Goal: Information Seeking & Learning: Check status

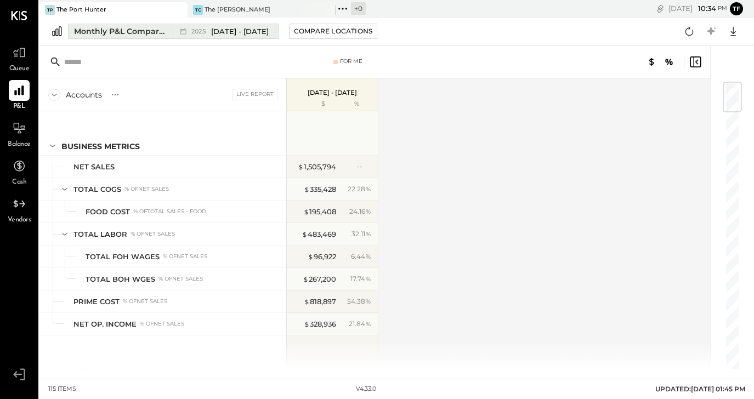
click at [251, 31] on span "[DATE] - [DATE]" at bounding box center [240, 31] width 58 height 10
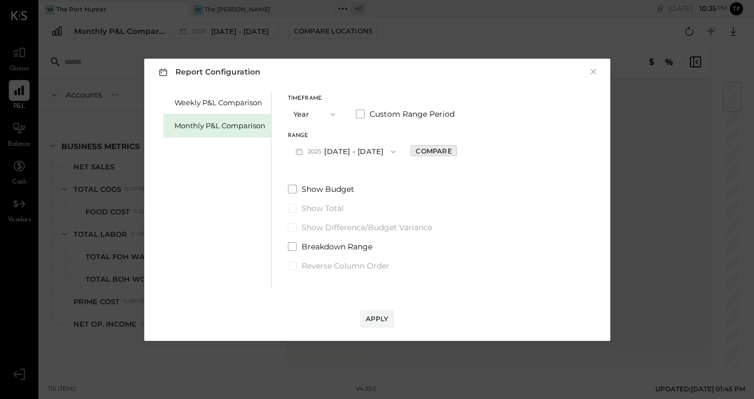
click at [451, 150] on div "Compare" at bounding box center [434, 150] width 36 height 9
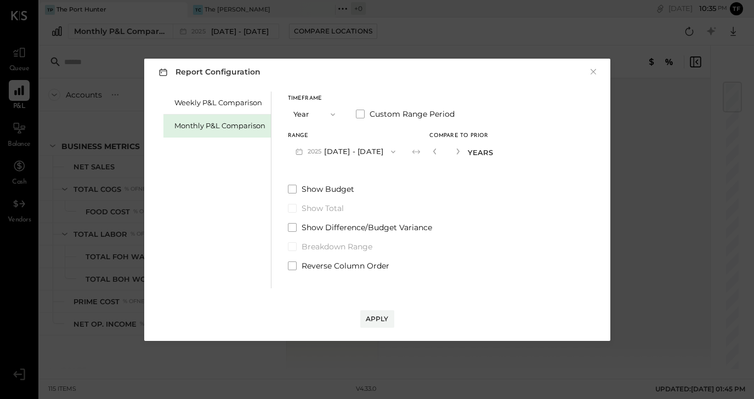
click at [398, 153] on icon "button" at bounding box center [393, 152] width 9 height 9
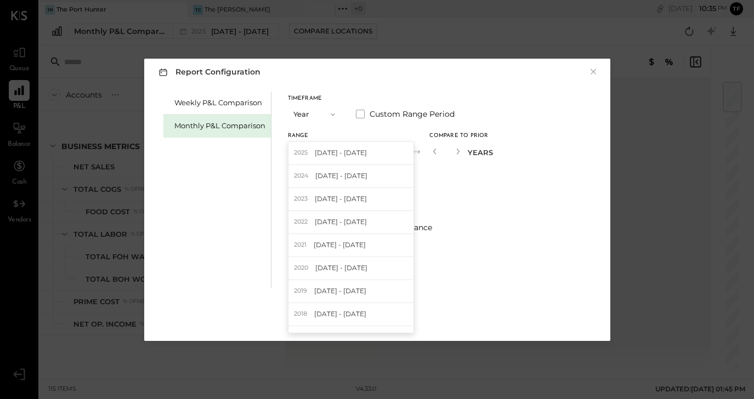
click at [473, 201] on div "Show Budget Show Total Show Difference/Budget Variance Breakdown Range Reverse …" at bounding box center [390, 228] width 205 height 88
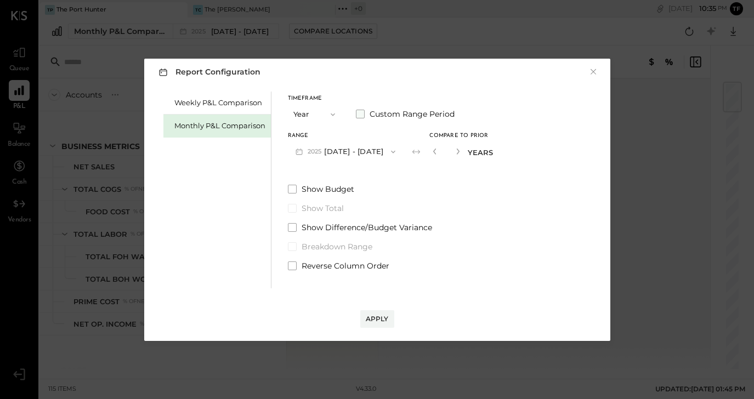
click at [361, 114] on span at bounding box center [360, 114] width 9 height 9
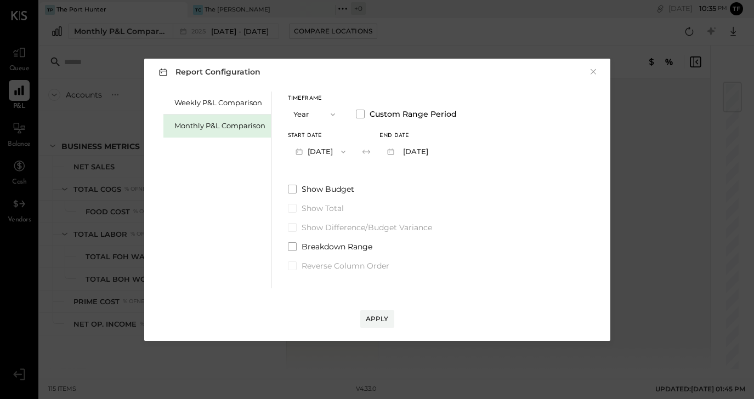
click at [336, 151] on button "[DATE]" at bounding box center [320, 151] width 65 height 20
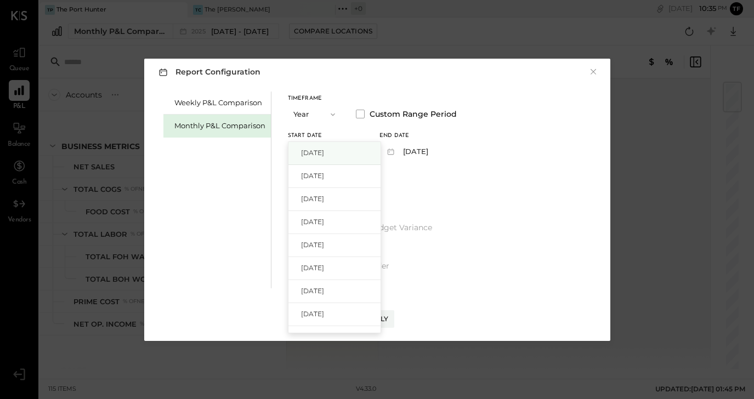
click at [346, 148] on div "[DATE]" at bounding box center [334, 153] width 92 height 23
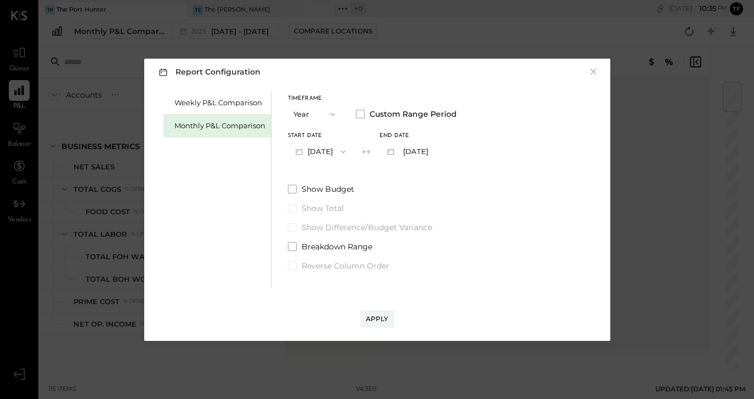
click at [434, 152] on button "[DATE]" at bounding box center [407, 151] width 55 height 20
click at [416, 152] on span "[DATE]" at bounding box center [404, 152] width 23 height 9
click at [434, 152] on button "[DATE]" at bounding box center [407, 151] width 55 height 20
click at [416, 152] on span "[DATE]" at bounding box center [404, 152] width 23 height 9
click at [429, 191] on label "Show Budget" at bounding box center [372, 189] width 169 height 11
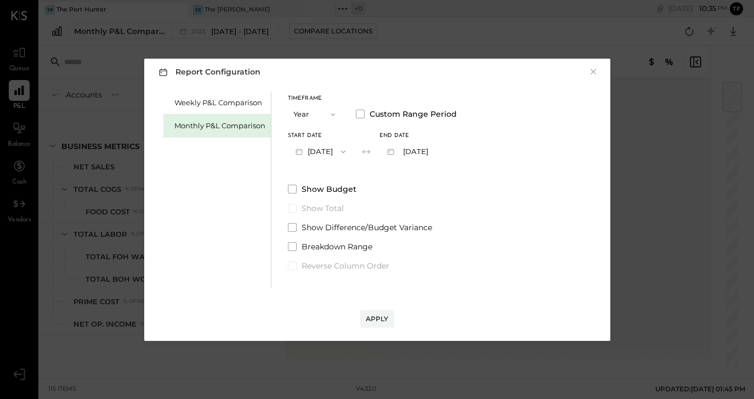
click at [358, 182] on div "Timeframe Year Custom Range Period Start Date [DATE] End date [DATE] Show Budge…" at bounding box center [372, 182] width 169 height 180
click at [310, 197] on div "Show Budget Show Total Show Difference/Budget Variance Breakdown Range Reverse …" at bounding box center [372, 228] width 169 height 88
click at [302, 193] on span "Show Budget" at bounding box center [329, 189] width 55 height 11
click at [331, 115] on icon "button" at bounding box center [333, 114] width 9 height 9
click at [324, 116] on div "Month" at bounding box center [315, 115] width 54 height 20
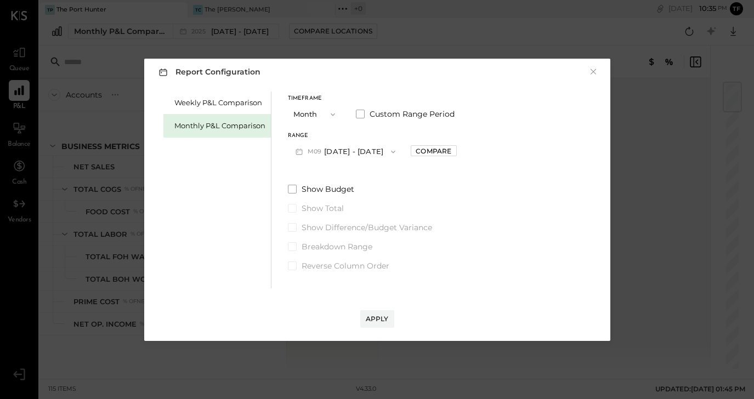
click at [332, 150] on button "M09 [DATE] - [DATE]" at bounding box center [346, 151] width 116 height 20
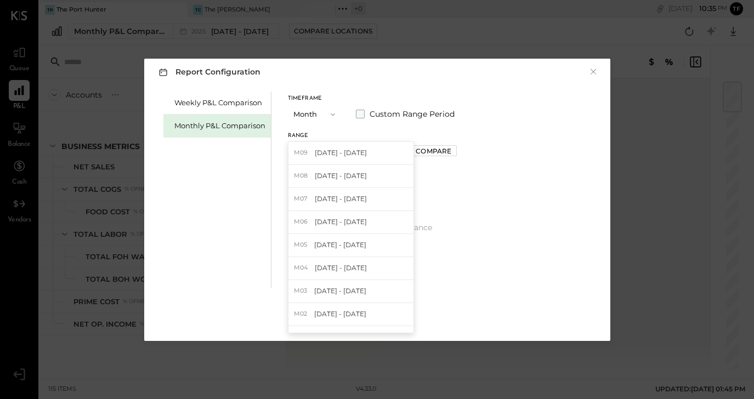
click at [356, 113] on span at bounding box center [360, 114] width 9 height 9
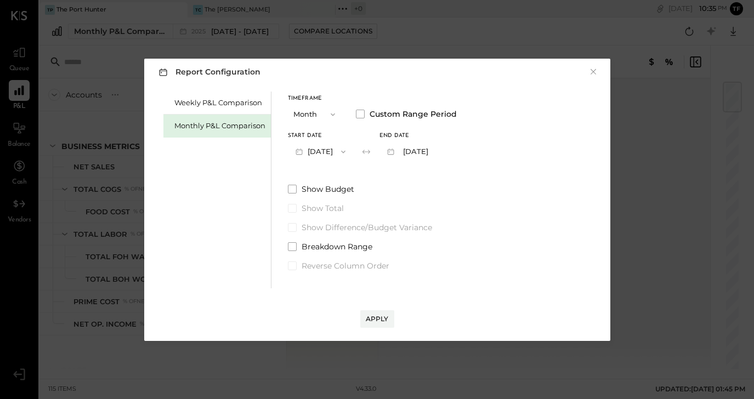
click at [345, 152] on button "[DATE]" at bounding box center [320, 151] width 65 height 20
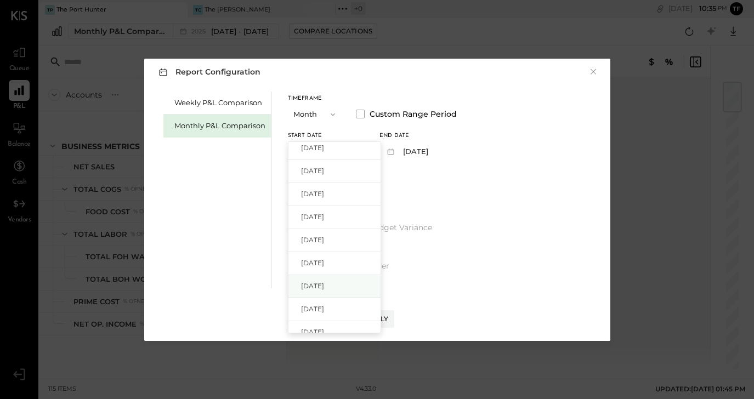
click at [341, 282] on div "[DATE]" at bounding box center [334, 286] width 92 height 23
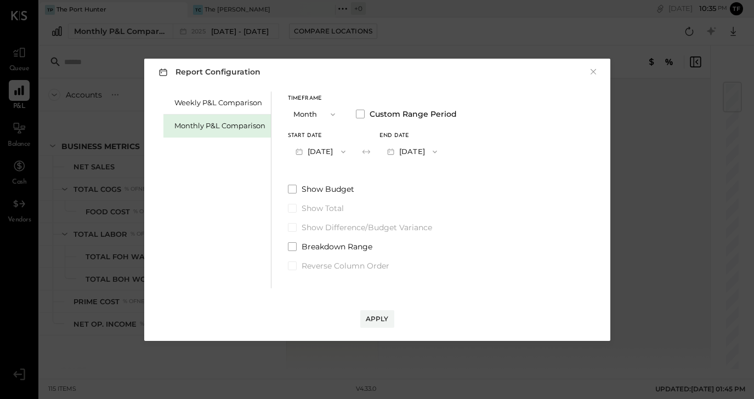
click at [441, 156] on button "[DATE]" at bounding box center [412, 151] width 65 height 20
click at [416, 155] on span "[DATE]" at bounding box center [404, 152] width 23 height 9
click at [379, 316] on div "Apply" at bounding box center [377, 318] width 23 height 9
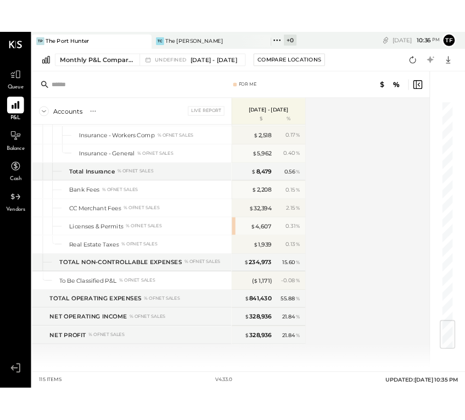
scroll to position [2286, 0]
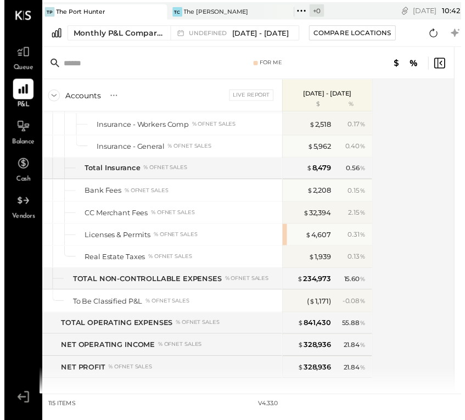
scroll to position [2301, 0]
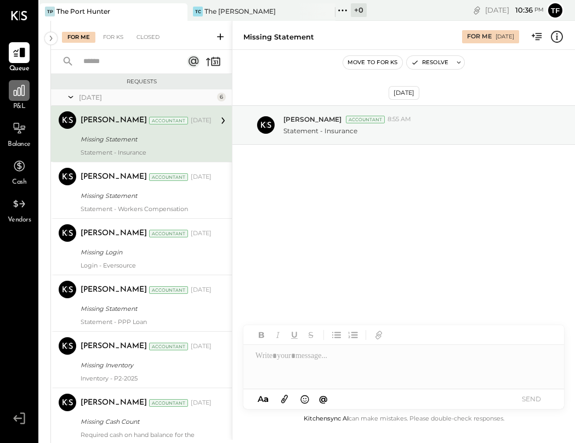
click at [20, 100] on div at bounding box center [19, 90] width 21 height 21
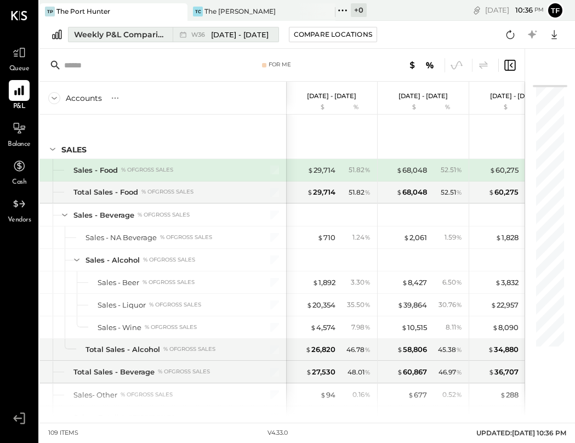
click at [146, 32] on div "Weekly P&L Comparison" at bounding box center [120, 34] width 92 height 11
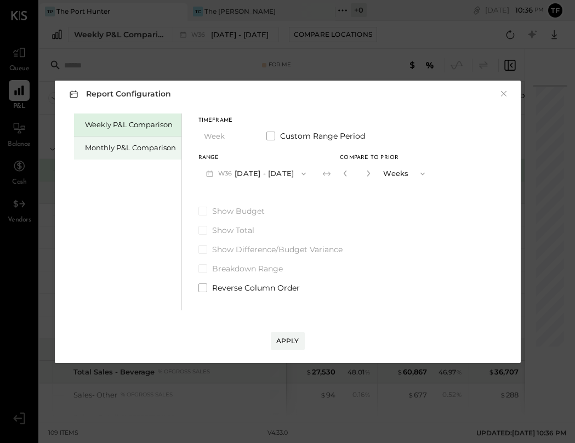
click at [155, 150] on div "Monthly P&L Comparison" at bounding box center [130, 148] width 91 height 10
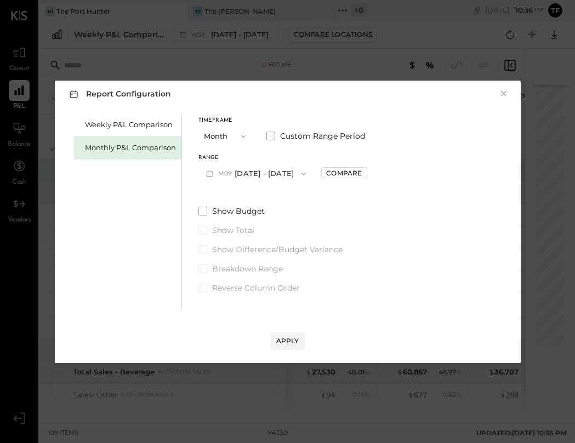
click at [271, 134] on span at bounding box center [271, 136] width 9 height 9
click at [258, 174] on icon "button" at bounding box center [254, 173] width 9 height 9
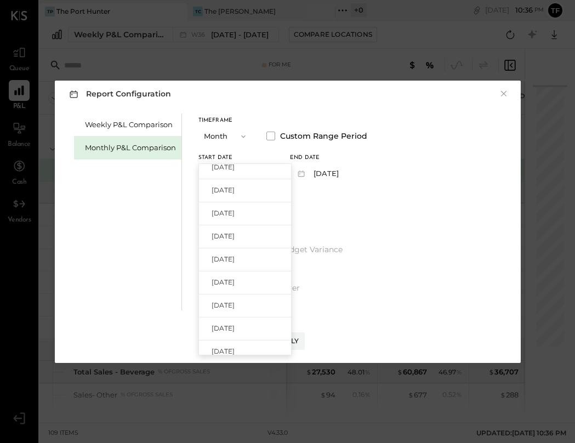
scroll to position [331, 0]
click at [258, 304] on div "[DATE]" at bounding box center [245, 305] width 92 height 23
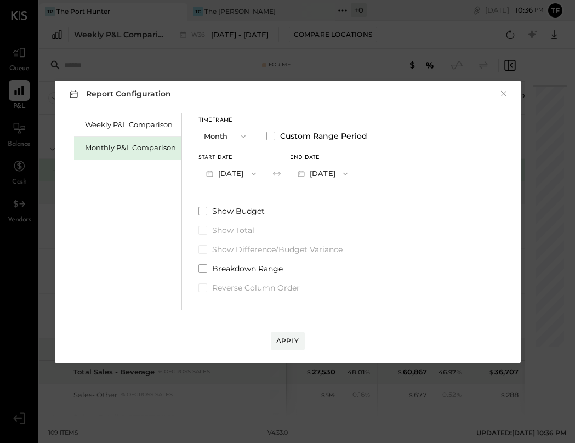
click at [355, 180] on button "Jan 31, 2024" at bounding box center [322, 173] width 65 height 20
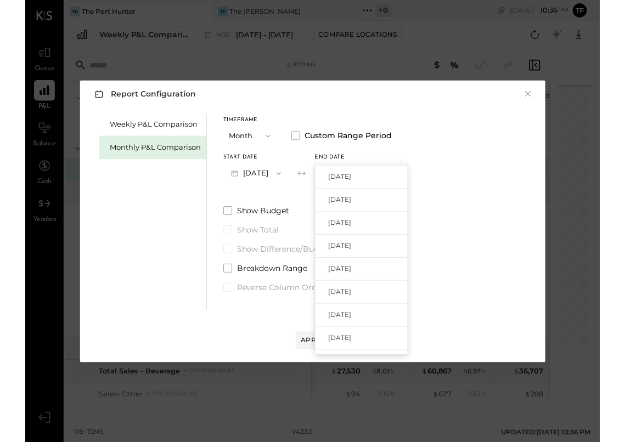
scroll to position [150, 0]
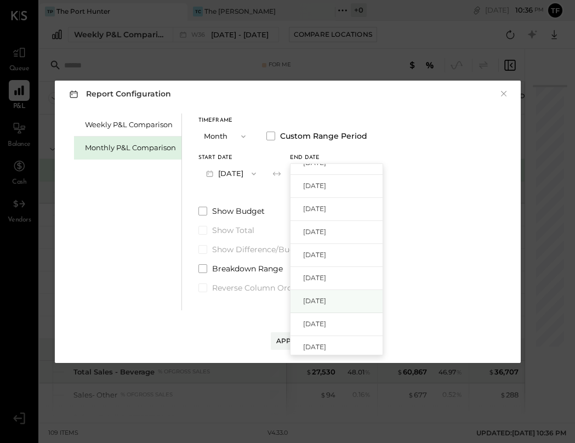
click at [367, 297] on div "Sep 30, 2024" at bounding box center [337, 301] width 92 height 23
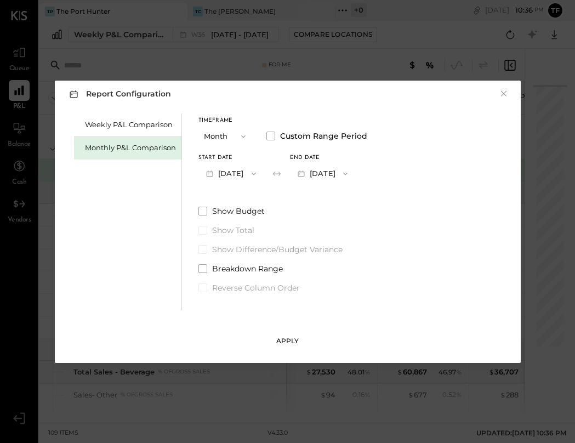
click at [291, 339] on div "Apply" at bounding box center [287, 340] width 23 height 9
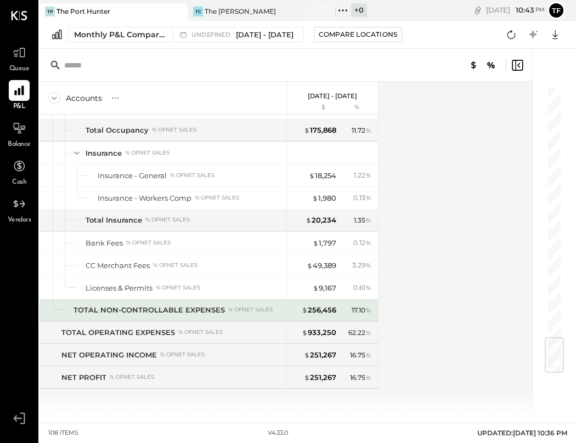
scroll to position [2127, 0]
